Goal: Task Accomplishment & Management: Manage account settings

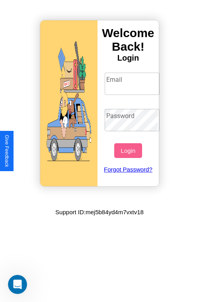
click at [133, 83] on input "Email" at bounding box center [132, 84] width 55 height 22
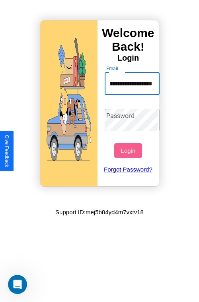
scroll to position [0, 31]
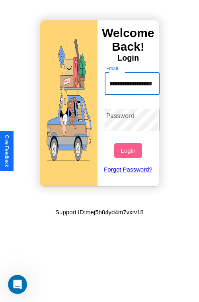
type input "**********"
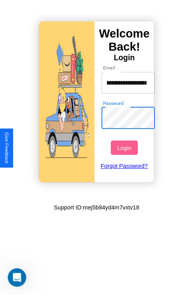
scroll to position [0, 0]
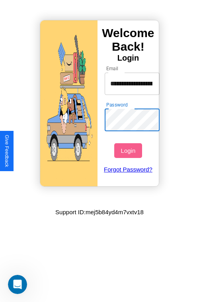
click at [129, 150] on button "Login" at bounding box center [127, 150] width 27 height 15
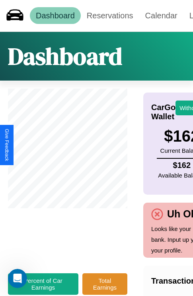
scroll to position [0, 90]
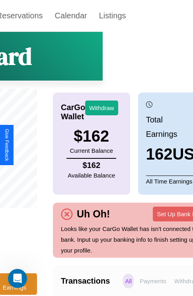
click at [177, 286] on p "Withdraws" at bounding box center [189, 280] width 32 height 15
click at [142, 286] on p "Payments" at bounding box center [153, 280] width 31 height 15
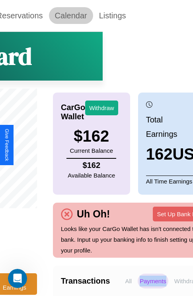
click at [71, 16] on link "Calendar" at bounding box center [71, 15] width 44 height 17
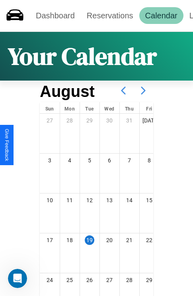
click at [143, 90] on icon at bounding box center [144, 90] width 20 height 20
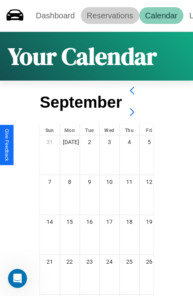
click at [110, 16] on link "Reservations" at bounding box center [110, 15] width 59 height 17
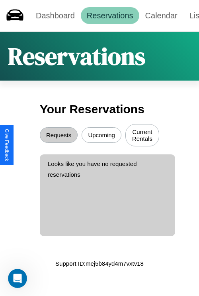
click at [102, 136] on button "Upcoming" at bounding box center [102, 135] width 40 height 16
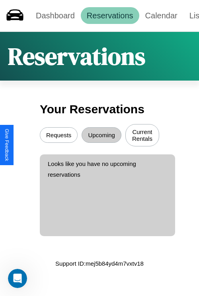
click at [59, 136] on button "Requests" at bounding box center [59, 135] width 38 height 16
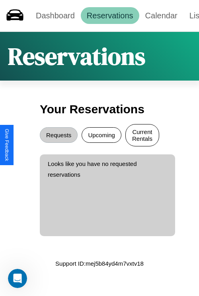
click at [142, 136] on button "Current Rentals" at bounding box center [143, 135] width 34 height 22
